Goal: Task Accomplishment & Management: Manage account settings

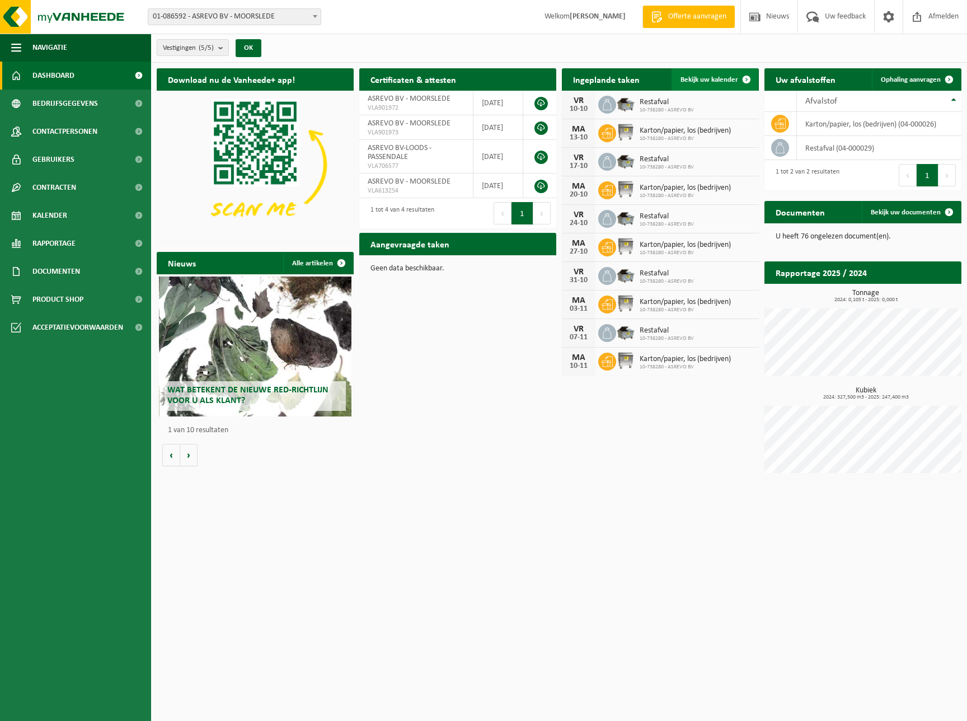
click at [750, 78] on span at bounding box center [746, 79] width 22 height 22
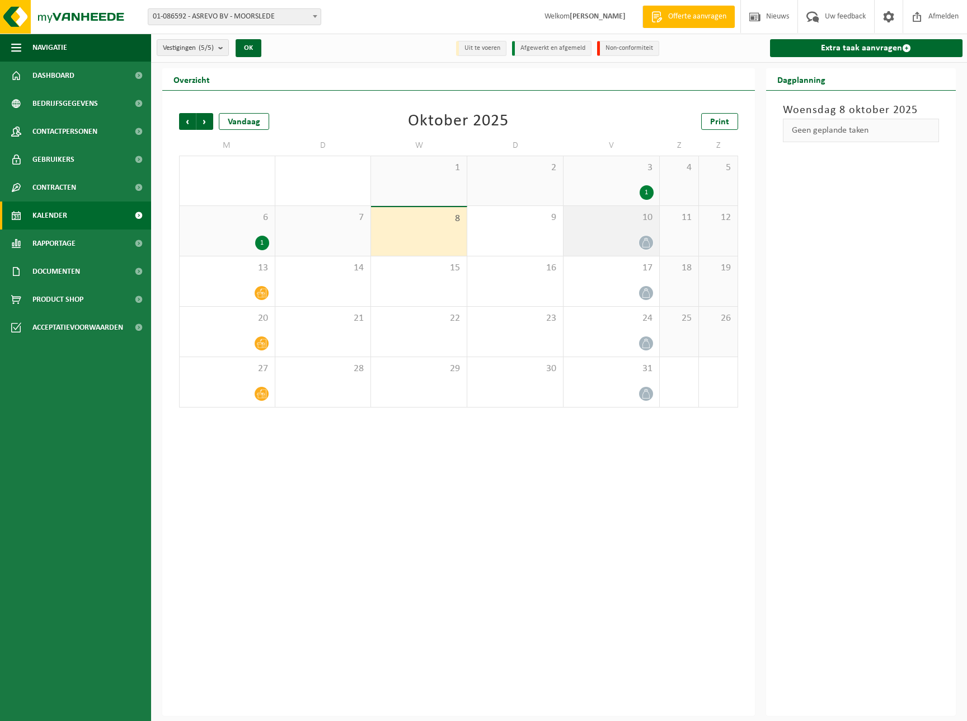
click at [639, 241] on span at bounding box center [646, 243] width 14 height 14
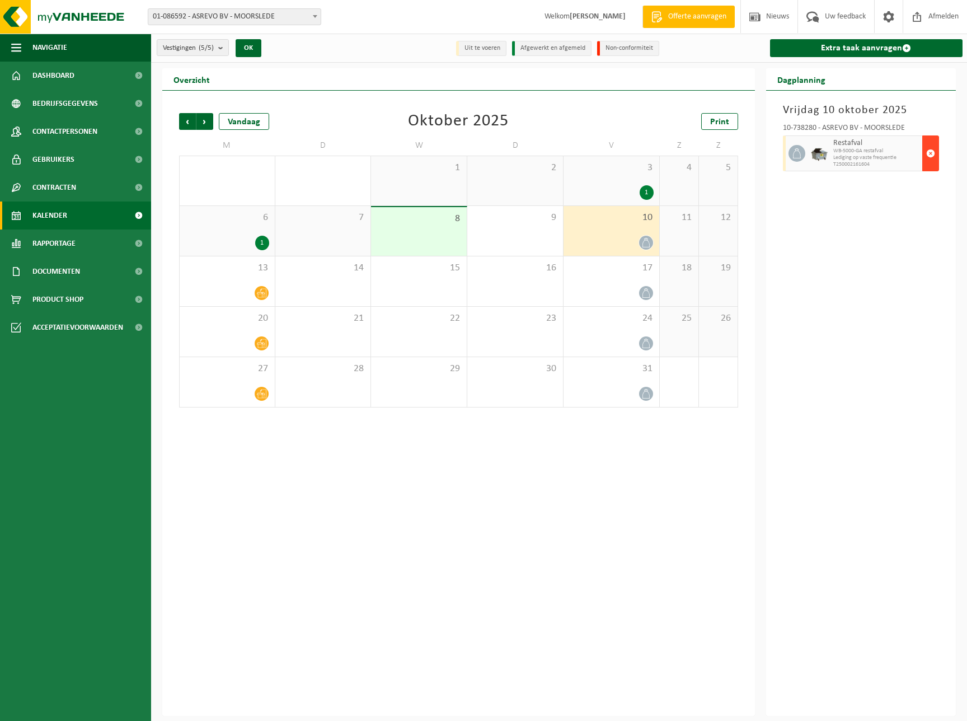
click at [930, 148] on span "button" at bounding box center [930, 153] width 9 height 22
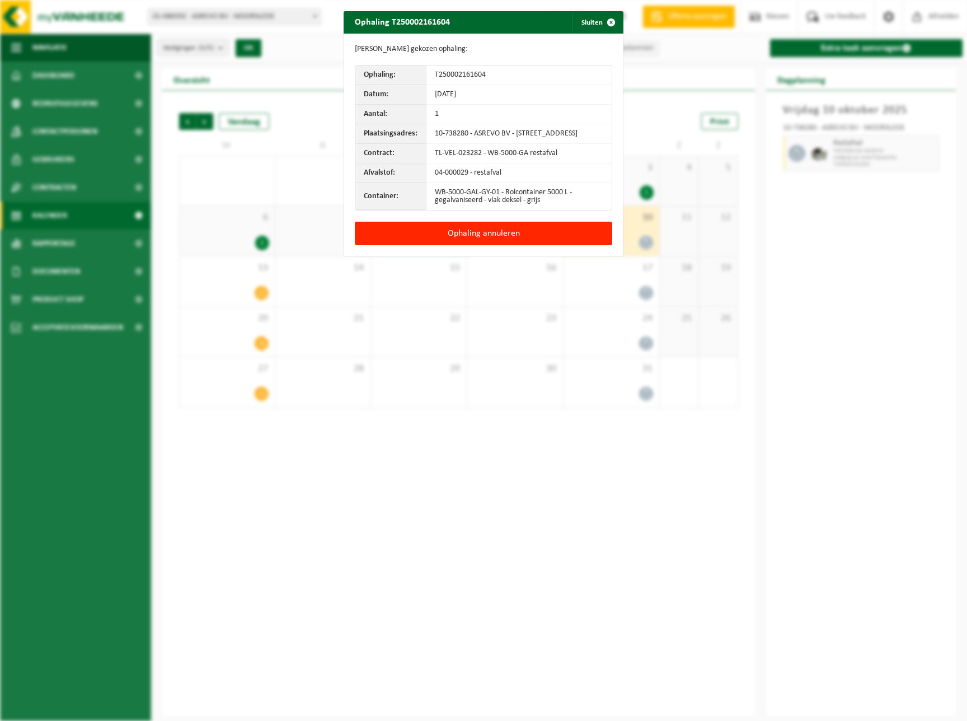
click at [494, 243] on button "Ophaling annuleren" at bounding box center [483, 234] width 257 height 24
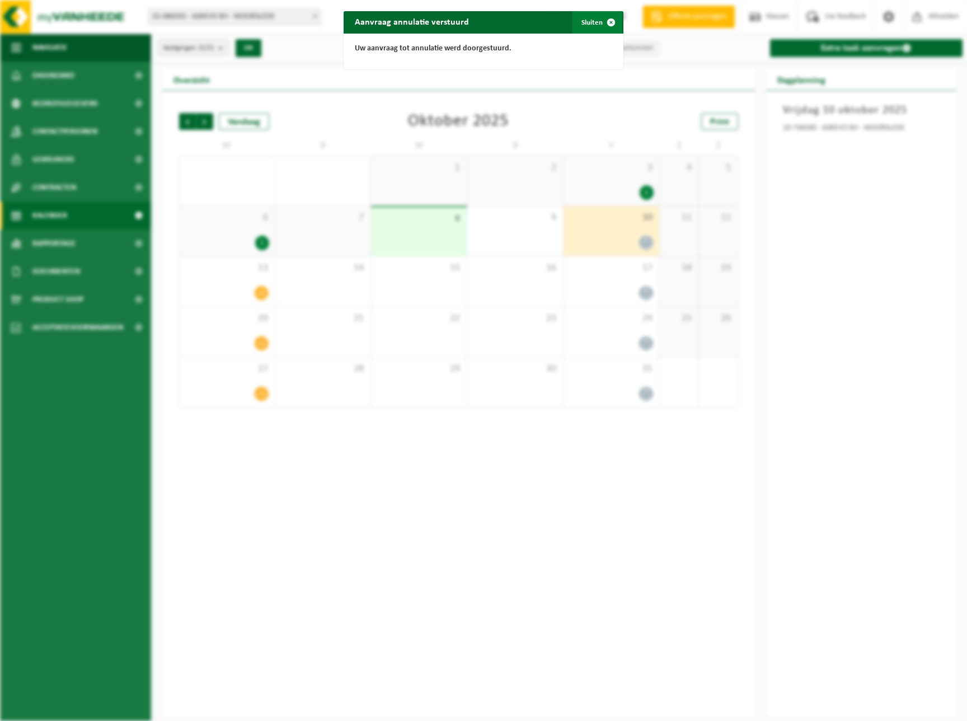
click at [611, 20] on span "button" at bounding box center [611, 22] width 22 height 22
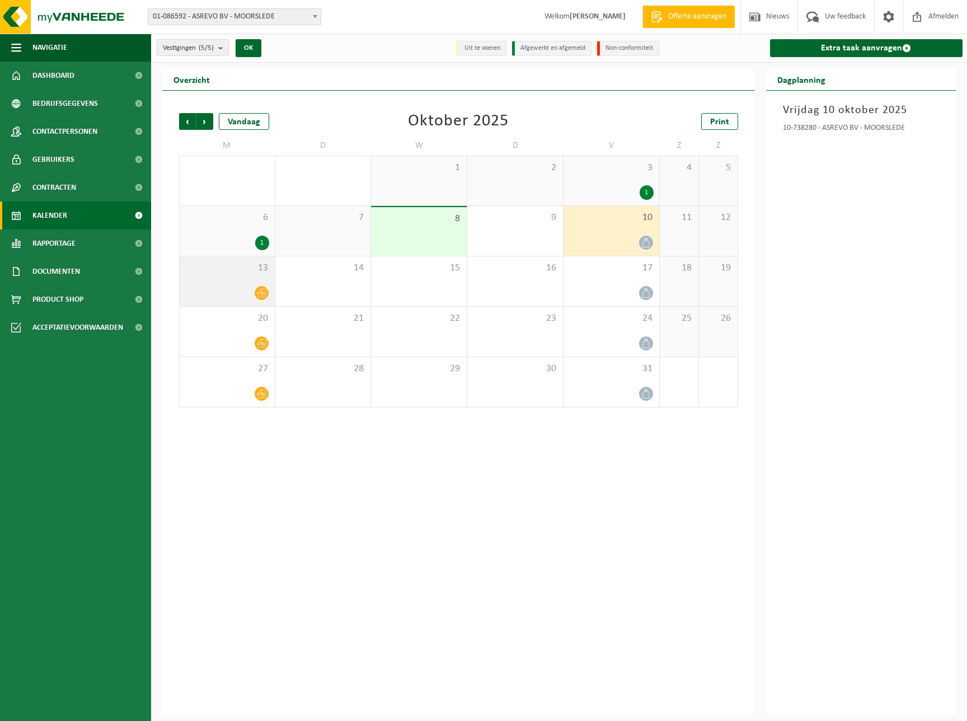
click at [233, 281] on div "13" at bounding box center [227, 281] width 95 height 50
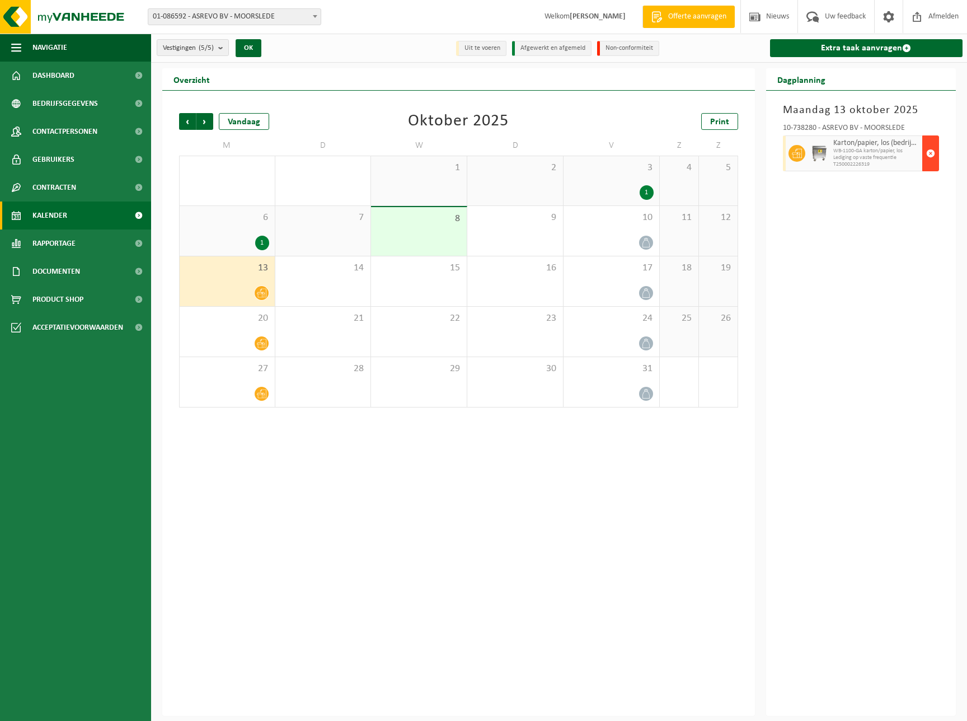
click at [930, 150] on span "button" at bounding box center [930, 153] width 9 height 22
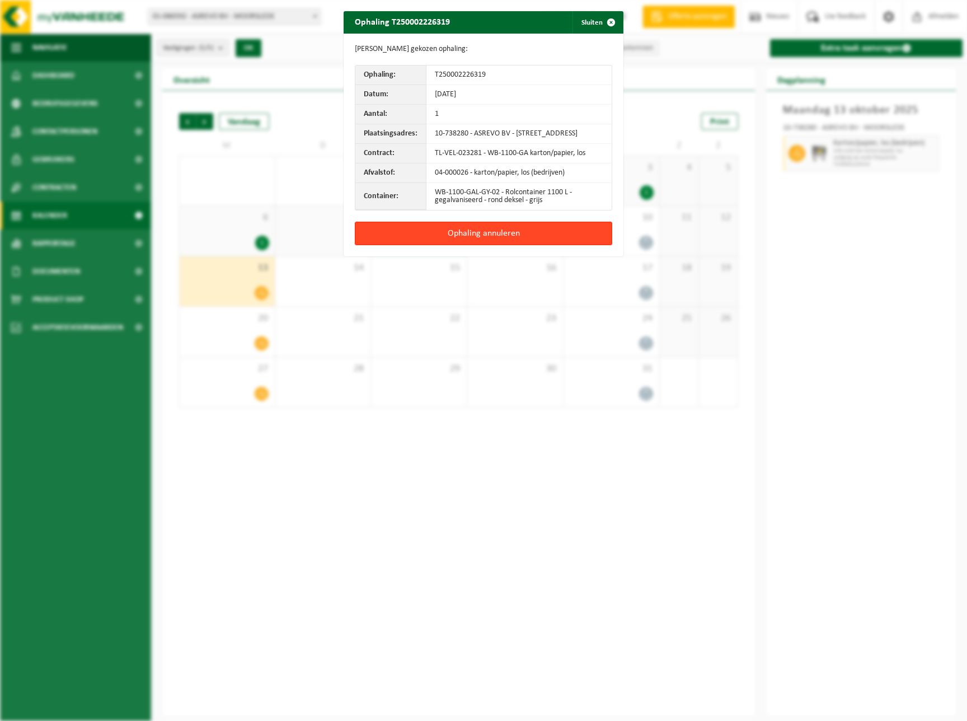
click at [490, 237] on button "Ophaling annuleren" at bounding box center [483, 234] width 257 height 24
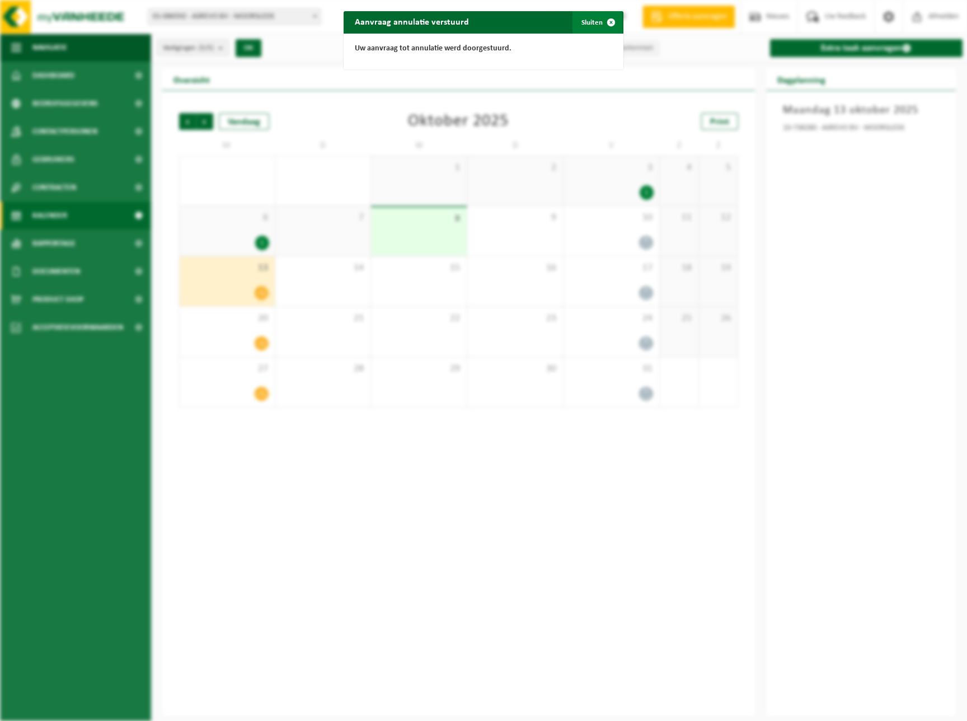
click at [612, 21] on span "button" at bounding box center [611, 22] width 22 height 22
